Goal: Task Accomplishment & Management: Manage account settings

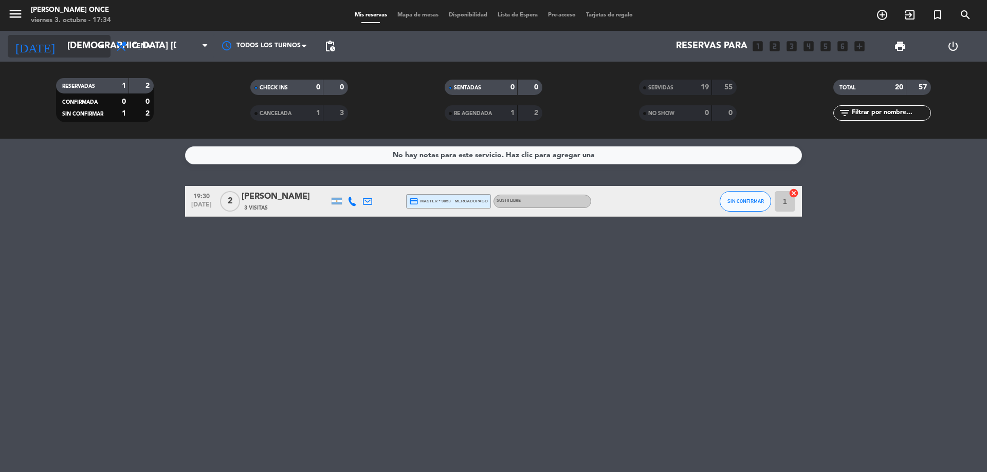
click at [91, 39] on input "[DEMOGRAPHIC_DATA] [DATE]" at bounding box center [121, 46] width 119 height 21
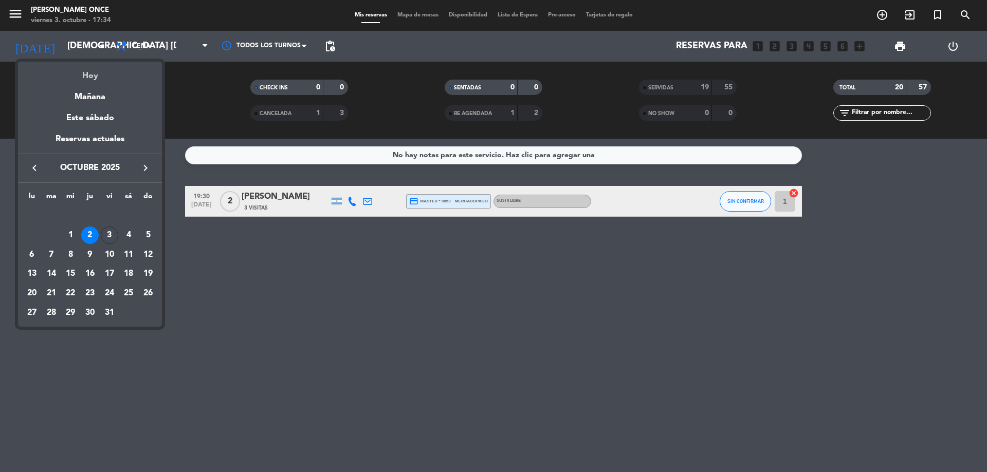
click at [95, 80] on div "Hoy" at bounding box center [90, 72] width 144 height 21
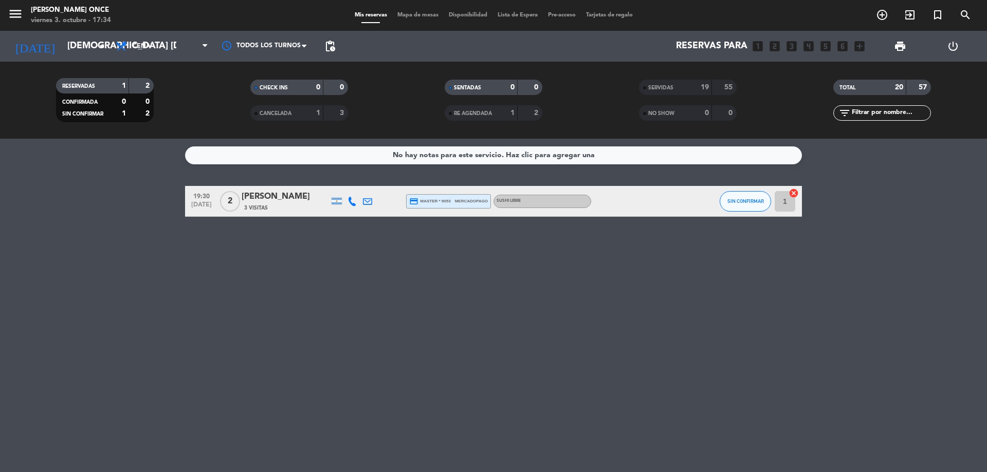
type input "vie. [DATE]"
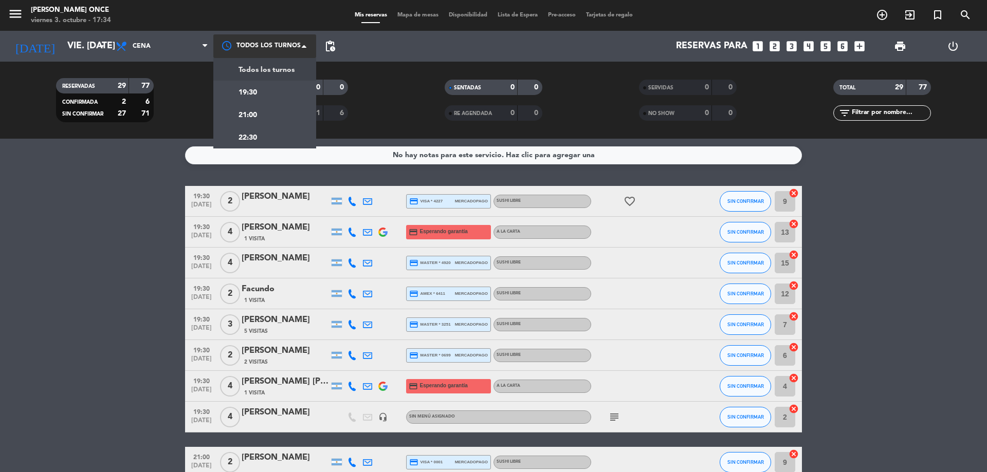
click at [281, 54] on div at bounding box center [264, 45] width 103 height 23
click at [258, 96] on div "19:30" at bounding box center [264, 92] width 103 height 23
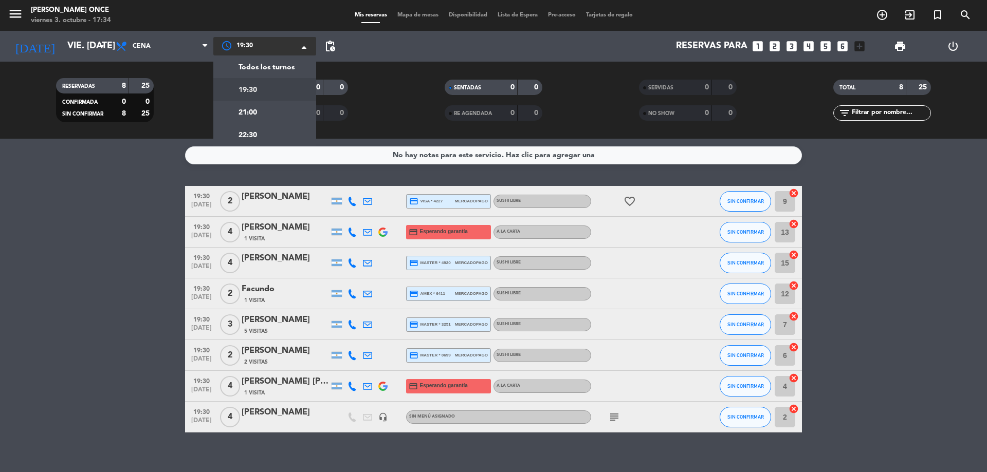
click at [286, 46] on div at bounding box center [264, 46] width 103 height 19
click at [261, 108] on div "21:00" at bounding box center [264, 112] width 103 height 23
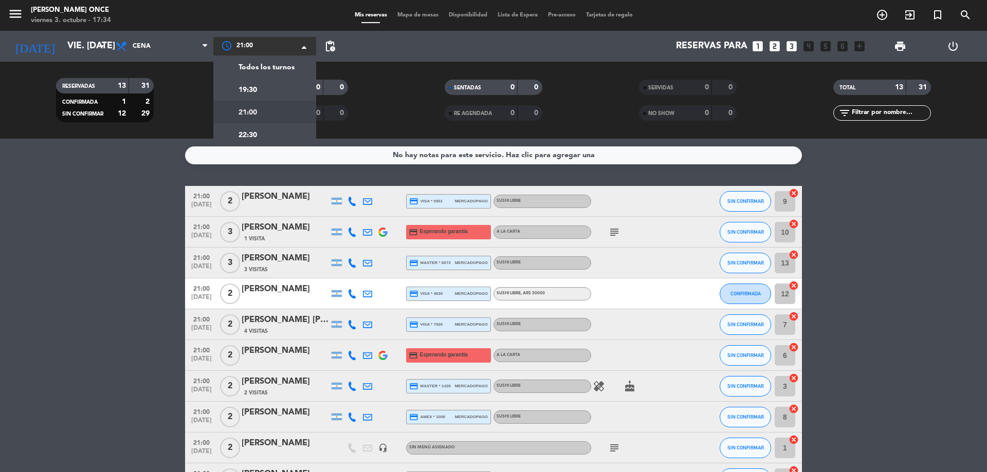
click at [276, 49] on div at bounding box center [264, 46] width 103 height 19
click at [254, 141] on span "22:30" at bounding box center [248, 136] width 19 height 12
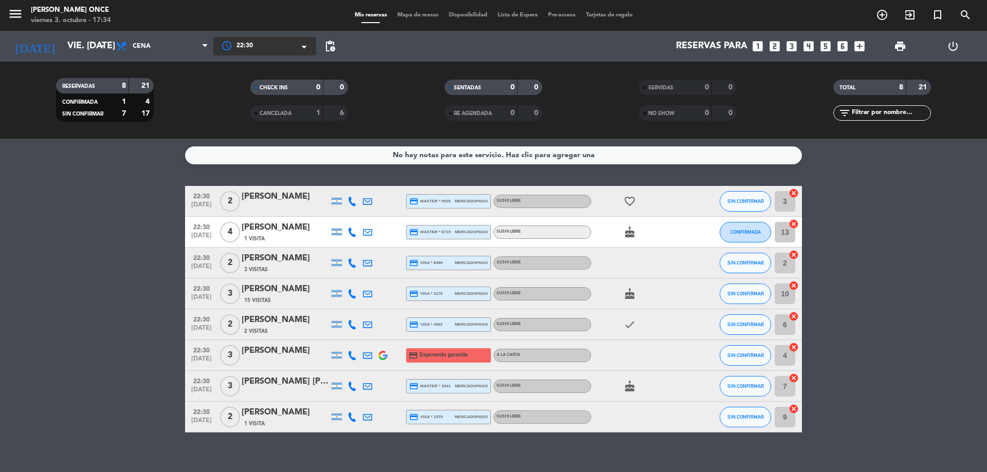
click at [252, 46] on span "22:30" at bounding box center [244, 46] width 16 height 10
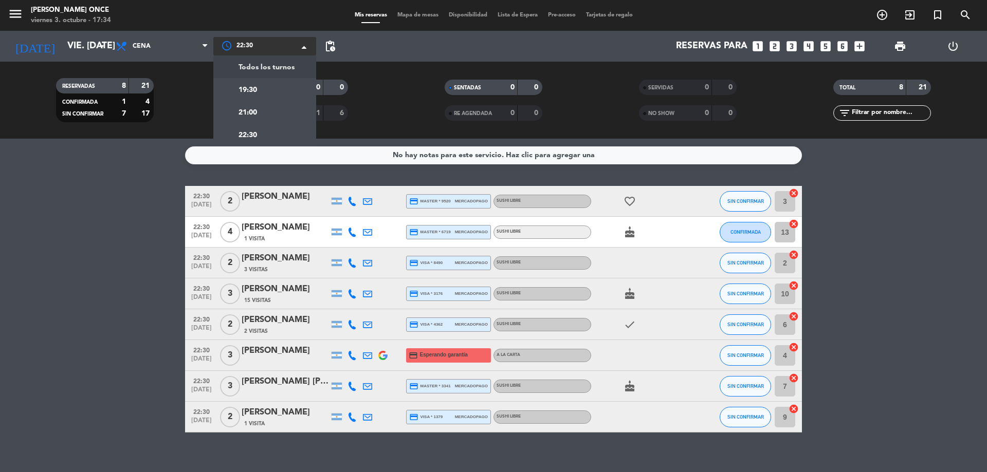
click at [251, 57] on div "Todos los turnos" at bounding box center [264, 67] width 103 height 23
